Goal: Check status

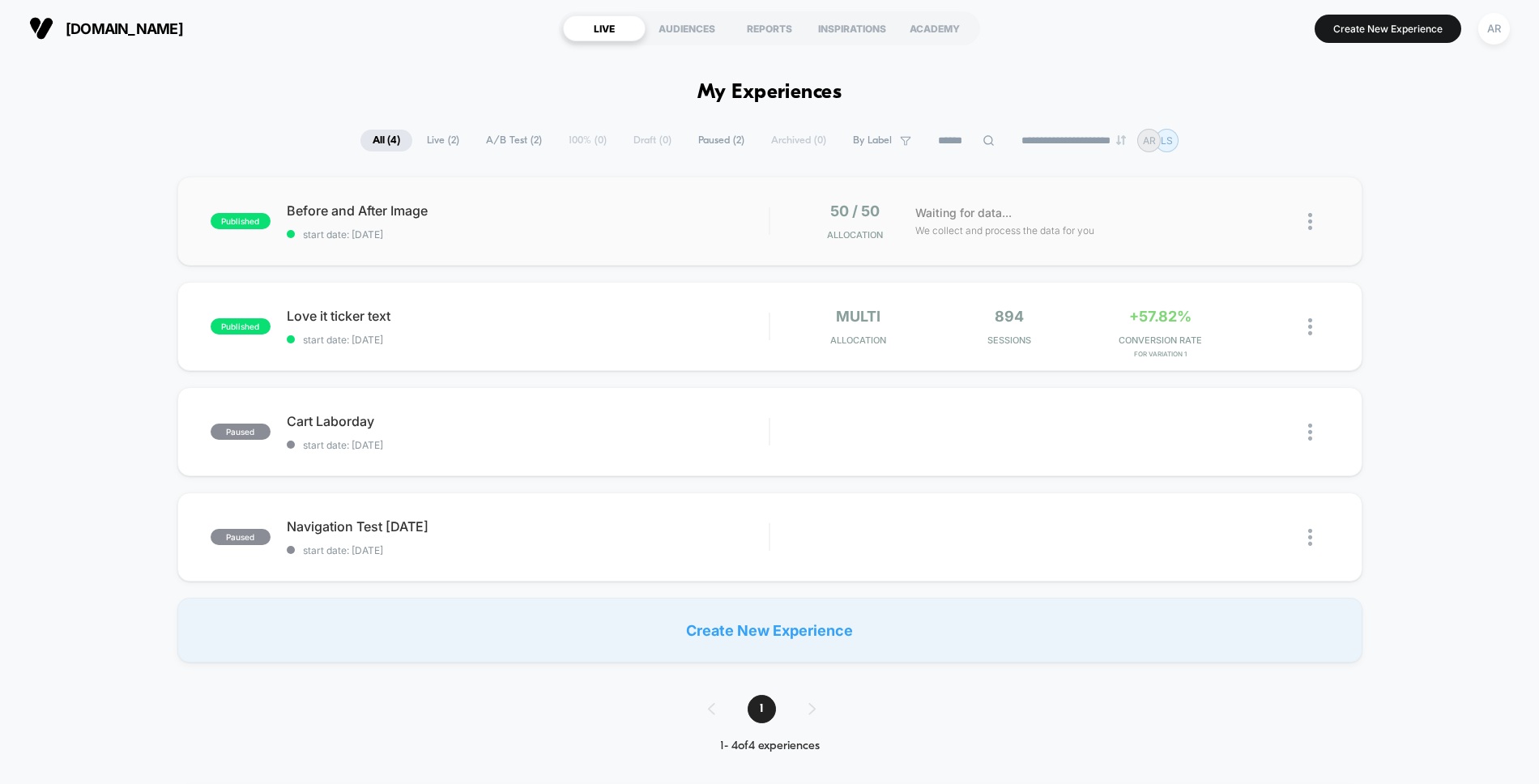
click at [601, 191] on div "published Before and After Image start date: [DATE] 50 / 50 Allocation Waiting …" at bounding box center [770, 221] width 1185 height 89
